Goal: Find specific page/section: Find specific page/section

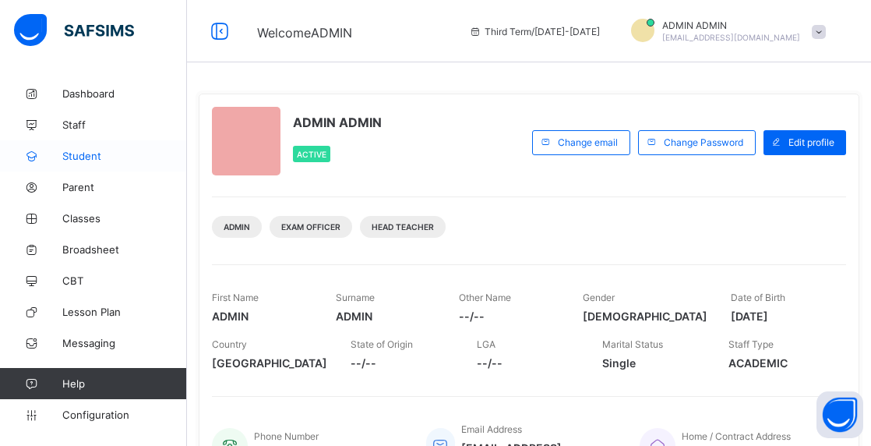
click at [90, 155] on span "Student" at bounding box center [124, 156] width 125 height 12
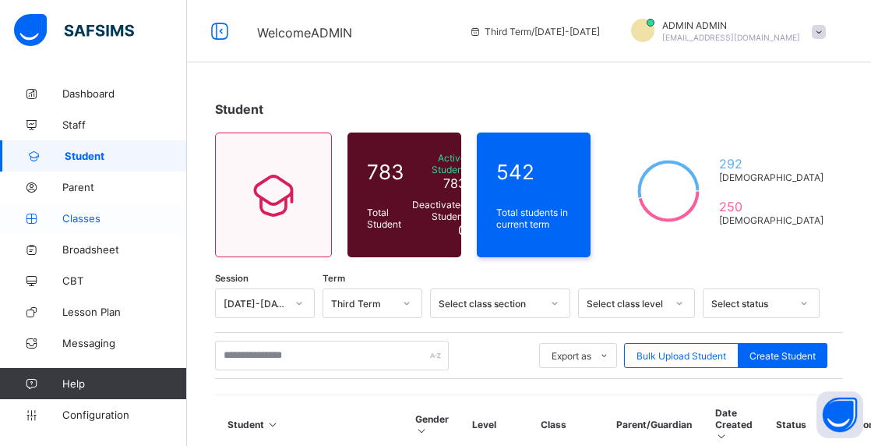
click at [95, 223] on span "Classes" at bounding box center [124, 218] width 125 height 12
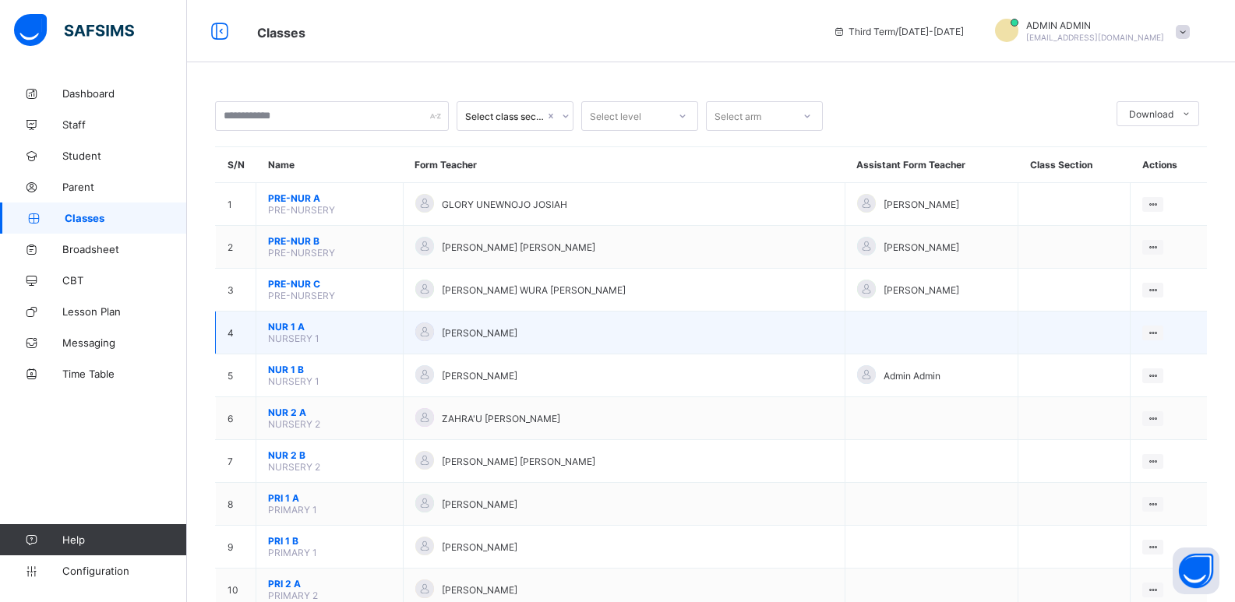
click at [348, 333] on td "NUR 1 A NURSERY 1" at bounding box center [329, 333] width 147 height 43
click at [348, 331] on span "NUR 1 A" at bounding box center [329, 327] width 123 height 12
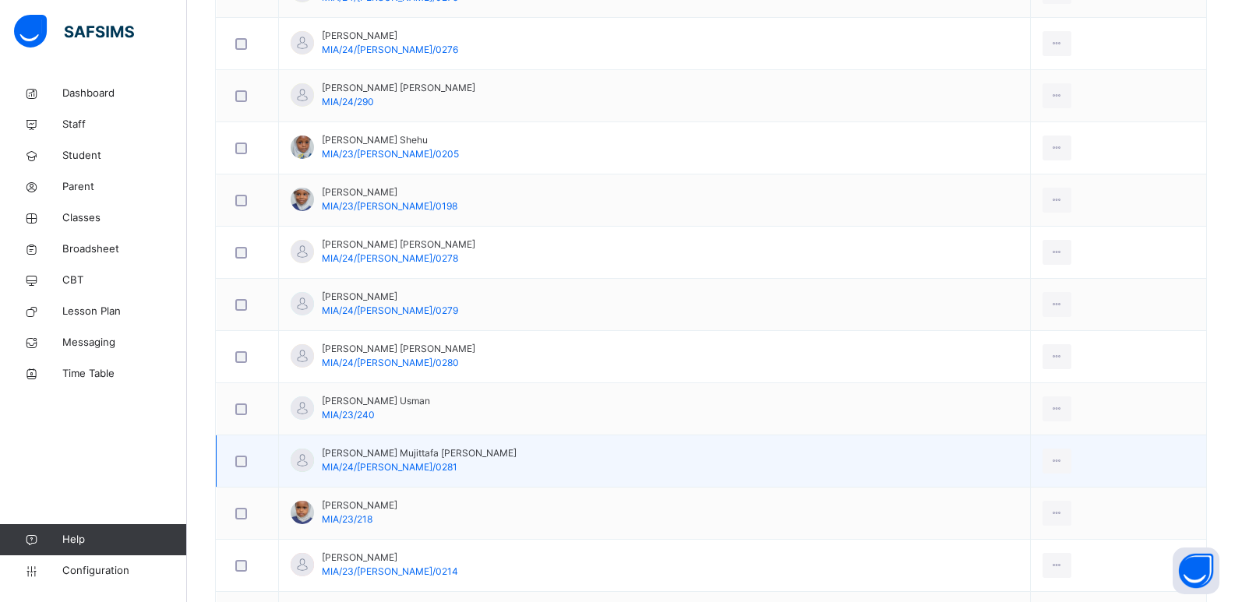
scroll to position [623, 0]
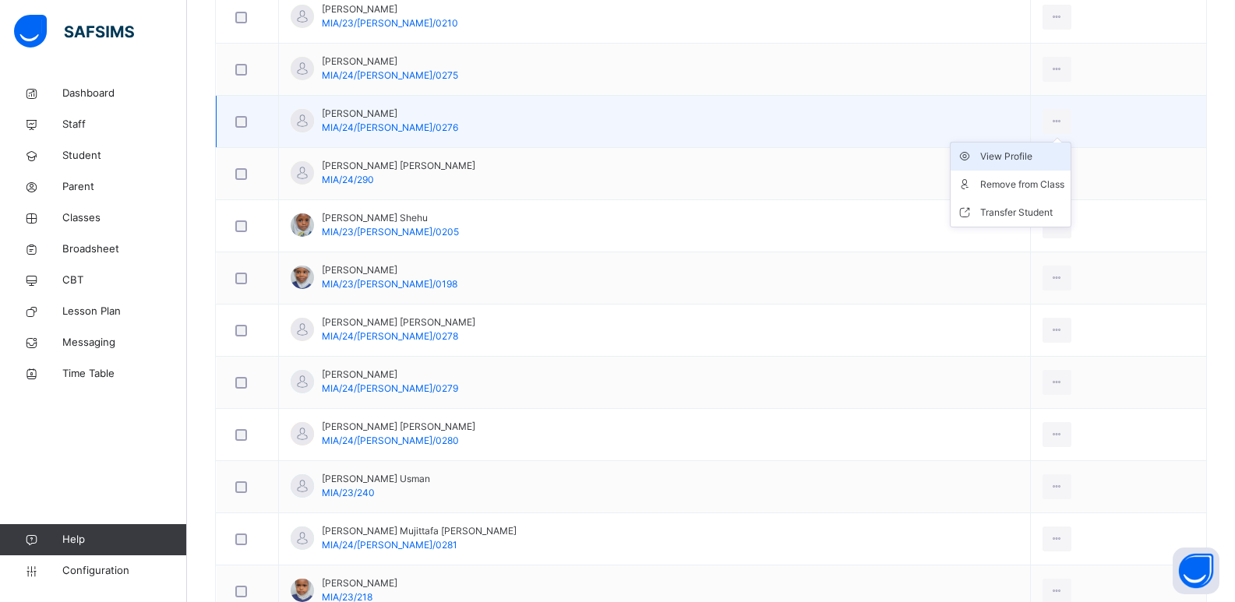
click at [870, 156] on div "View Profile" at bounding box center [1022, 157] width 84 height 16
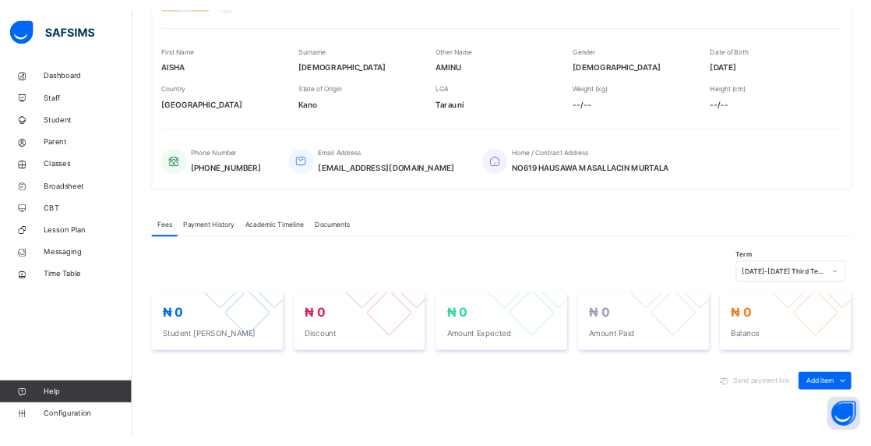
scroll to position [88, 0]
